Goal: Task Accomplishment & Management: Manage account settings

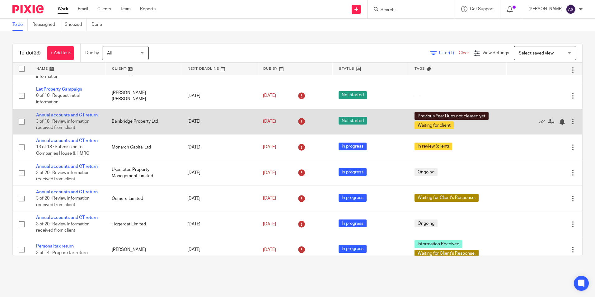
scroll to position [124, 0]
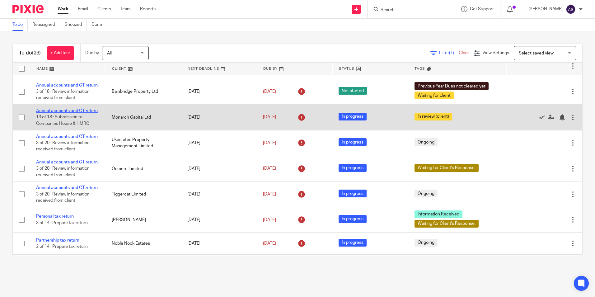
click at [63, 113] on link "Annual accounts and CT return" at bounding box center [67, 111] width 62 height 4
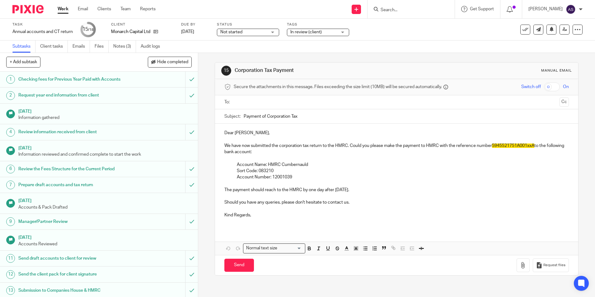
click at [271, 30] on div "Not started Not started" at bounding box center [248, 32] width 62 height 7
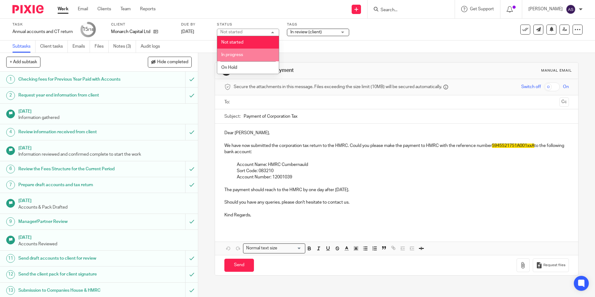
click at [253, 54] on li "In progress" at bounding box center [248, 55] width 62 height 13
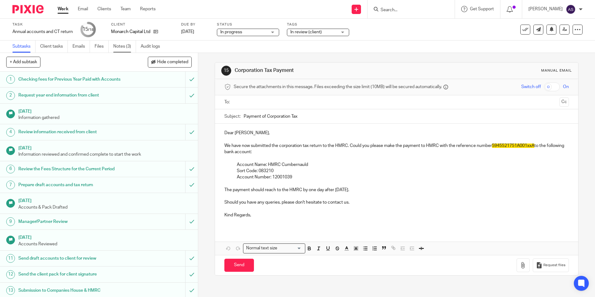
click at [124, 47] on link "Notes (3)" at bounding box center [124, 46] width 23 height 12
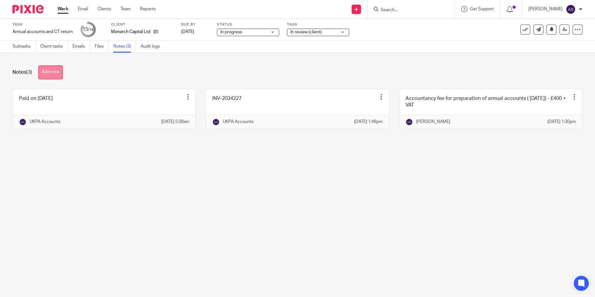
click at [55, 70] on button "Add note" at bounding box center [50, 72] width 25 height 14
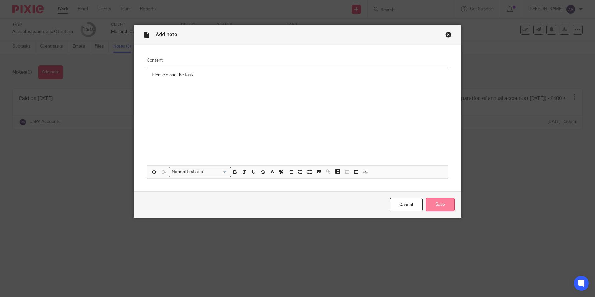
click at [431, 208] on input "Save" at bounding box center [439, 204] width 29 height 13
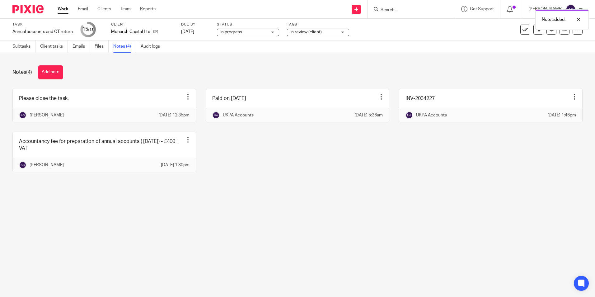
click at [347, 181] on div "Please close the task. Edit note Delete note Anish K Sarraf 24 Sep 2025 12:35pm…" at bounding box center [292, 135] width 579 height 93
click at [580, 17] on div at bounding box center [573, 19] width 17 height 7
click at [559, 34] on link at bounding box center [564, 30] width 10 height 10
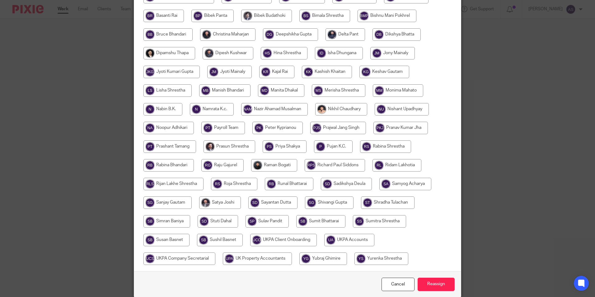
scroll to position [185, 0]
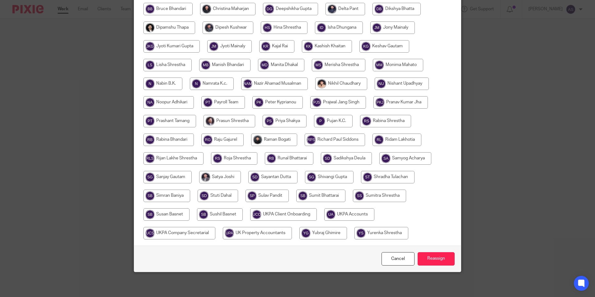
click at [360, 215] on input "radio" at bounding box center [349, 214] width 50 height 12
radio input "true"
click at [444, 261] on input "Reassign" at bounding box center [435, 258] width 37 height 13
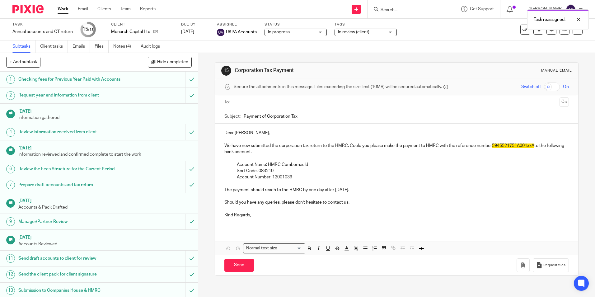
click at [32, 6] on img at bounding box center [27, 9] width 31 height 8
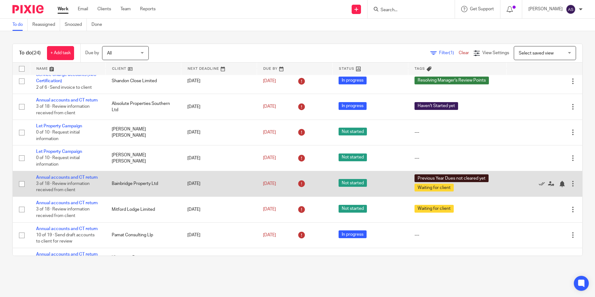
scroll to position [62, 0]
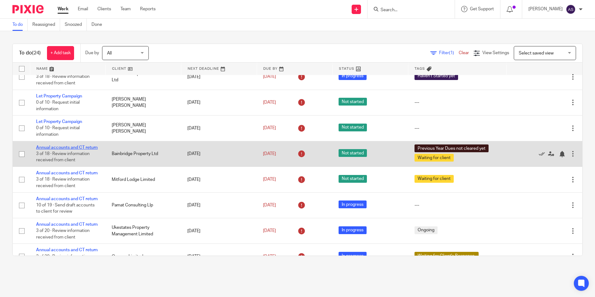
click at [69, 150] on link "Annual accounts and CT return" at bounding box center [67, 147] width 62 height 4
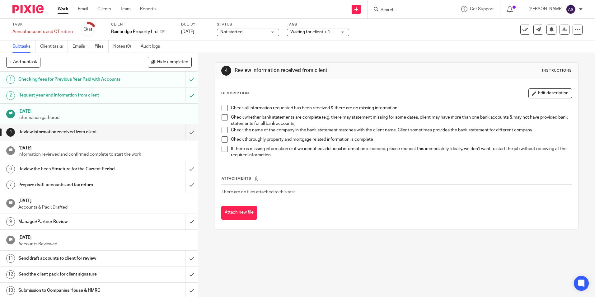
click at [266, 28] on div "Status Not started Not started Not started In progress On Hold 1" at bounding box center [248, 29] width 62 height 15
click at [269, 34] on div "Not started Not started" at bounding box center [248, 32] width 62 height 7
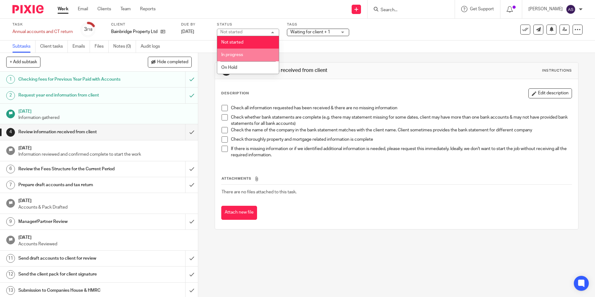
click at [258, 52] on li "In progress" at bounding box center [248, 55] width 62 height 13
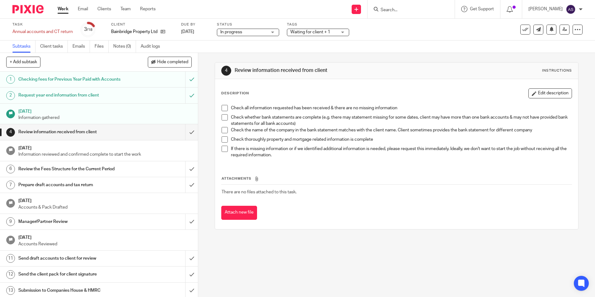
click at [292, 33] on span "Waiting for client + 1" at bounding box center [310, 32] width 40 height 4
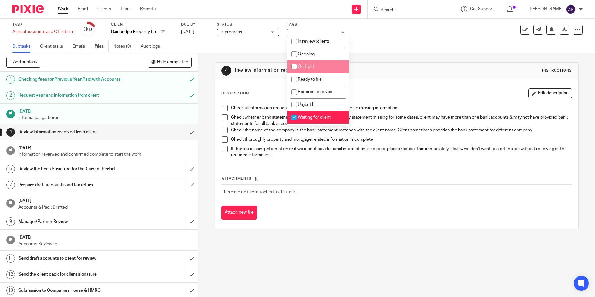
scroll to position [93, 0]
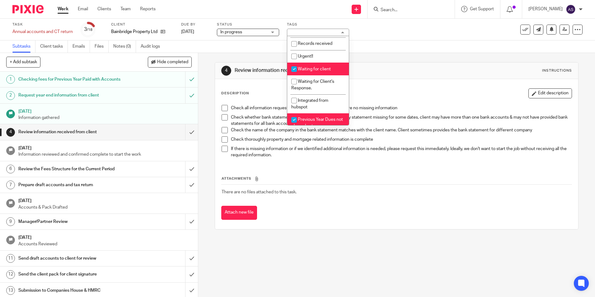
click at [299, 65] on input "checkbox" at bounding box center [294, 69] width 12 height 12
checkbox input "false"
click at [306, 120] on span "Previous Year Dues not cleared yet" at bounding box center [317, 122] width 52 height 11
checkbox input "false"
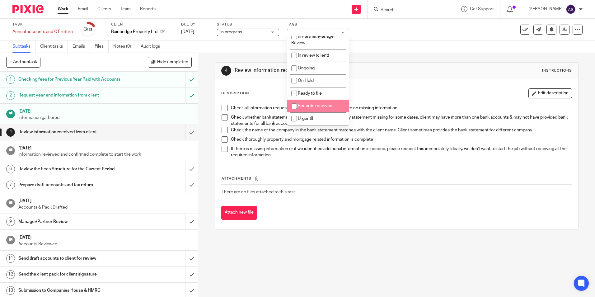
scroll to position [0, 0]
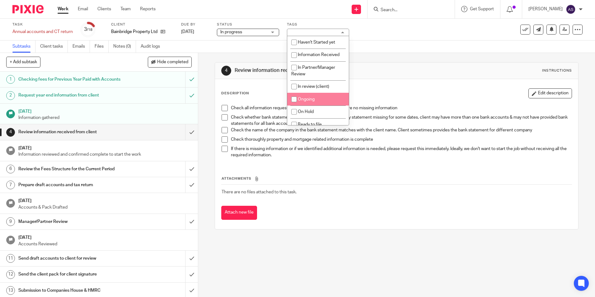
click at [305, 103] on li "Ongoing" at bounding box center [318, 99] width 62 height 13
checkbox input "true"
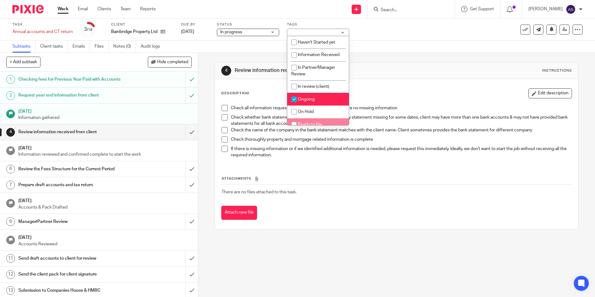
click at [331, 216] on div "Attach new file" at bounding box center [396, 213] width 350 height 14
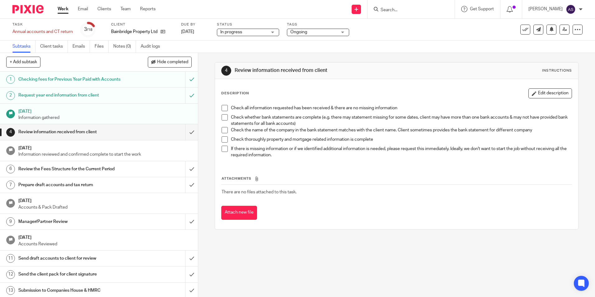
click at [333, 180] on th "Attachments" at bounding box center [396, 179] width 350 height 9
click at [35, 9] on img at bounding box center [27, 9] width 31 height 8
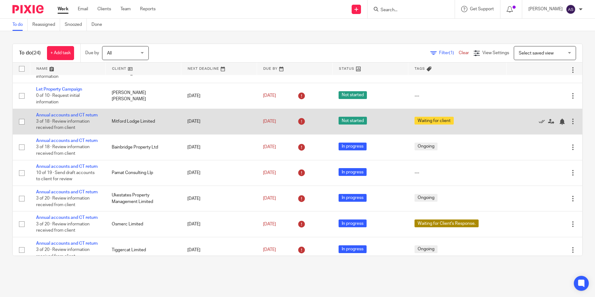
scroll to position [124, 0]
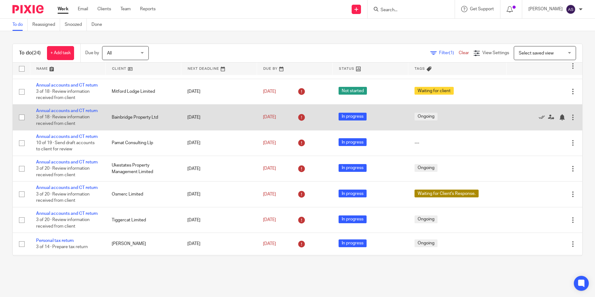
click at [115, 130] on td "Bainbridge Property Ltd" at bounding box center [143, 117] width 76 height 26
click at [77, 113] on link "Annual accounts and CT return" at bounding box center [67, 111] width 62 height 4
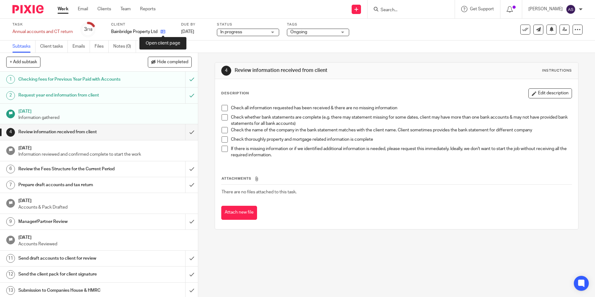
click at [164, 32] on icon at bounding box center [162, 31] width 5 height 5
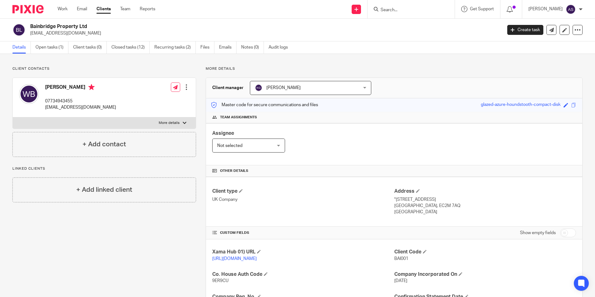
click at [359, 36] on p "will.bainbridge@hawthorncapgroup.com" at bounding box center [263, 33] width 467 height 6
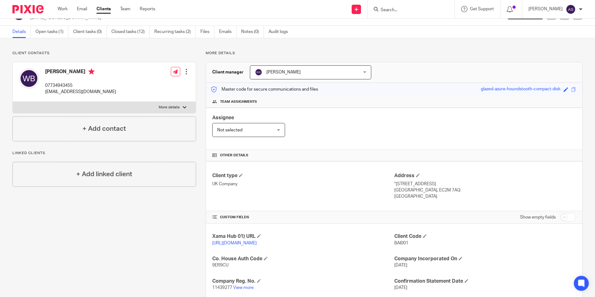
scroll to position [3, 0]
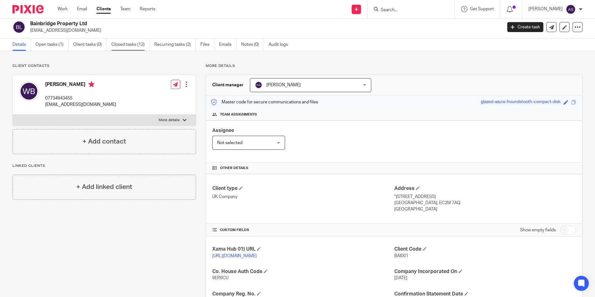
click at [120, 43] on link "Closed tasks (12)" at bounding box center [130, 45] width 38 height 12
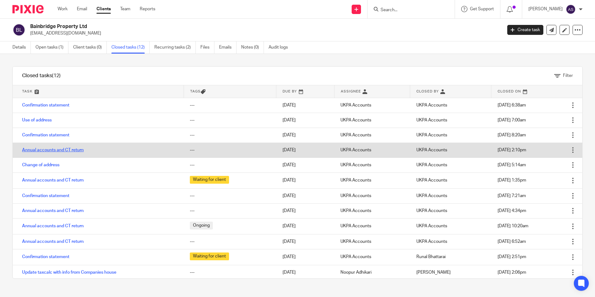
click at [55, 149] on link "Annual accounts and CT return" at bounding box center [53, 150] width 62 height 4
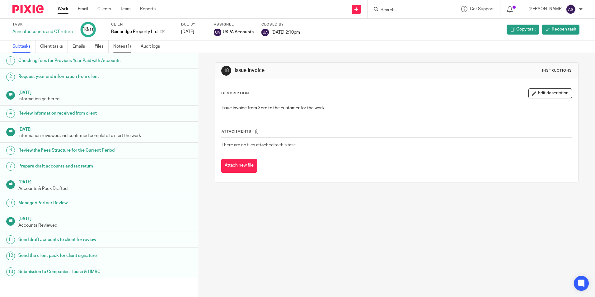
click at [123, 49] on link "Notes (1)" at bounding box center [124, 46] width 23 height 12
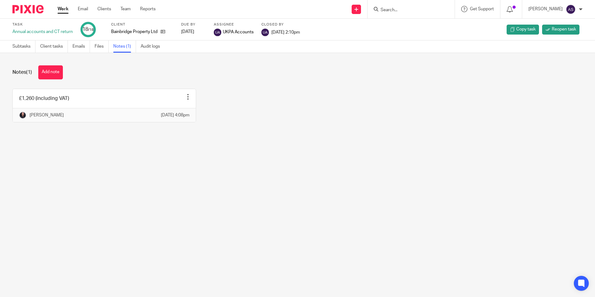
click at [171, 193] on main "Task Annual accounts and CT return 18 /18 Client Bainbridge Property Ltd Due by…" at bounding box center [297, 148] width 595 height 297
